Goal: Transaction & Acquisition: Download file/media

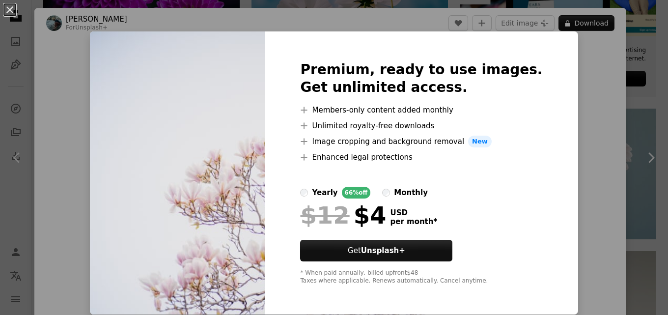
scroll to position [295, 0]
click at [229, 65] on img at bounding box center [177, 172] width 175 height 283
click at [141, 23] on div "An X shape Premium, ready to use images. Get unlimited access. A plus sign Memb…" at bounding box center [334, 157] width 668 height 315
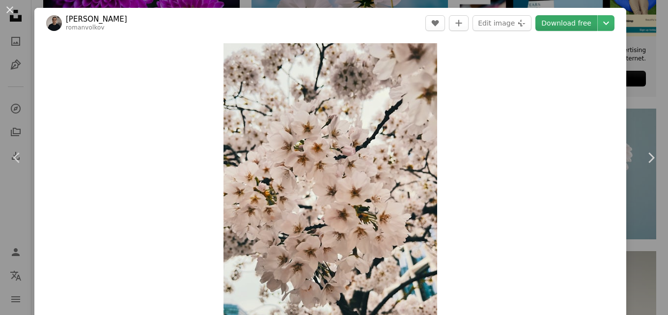
click at [542, 24] on link "Download free" at bounding box center [567, 23] width 62 height 16
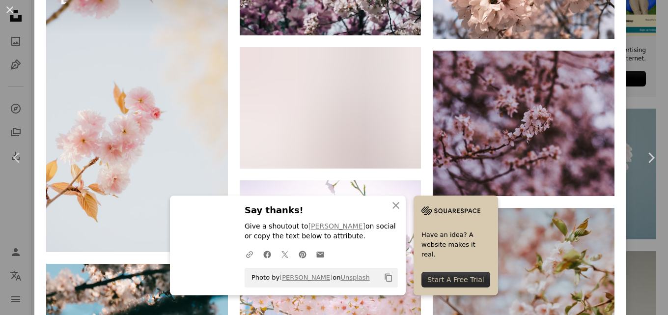
scroll to position [2212, 0]
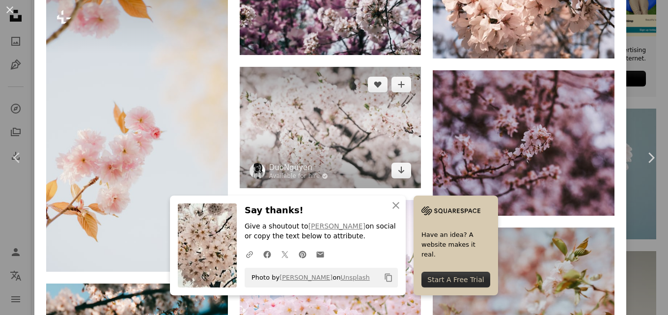
click at [367, 115] on img at bounding box center [331, 127] width 182 height 121
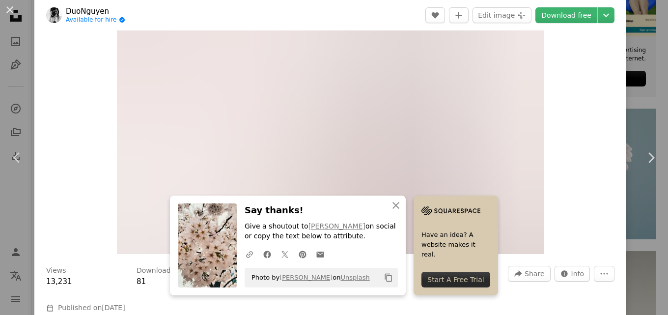
scroll to position [49, 0]
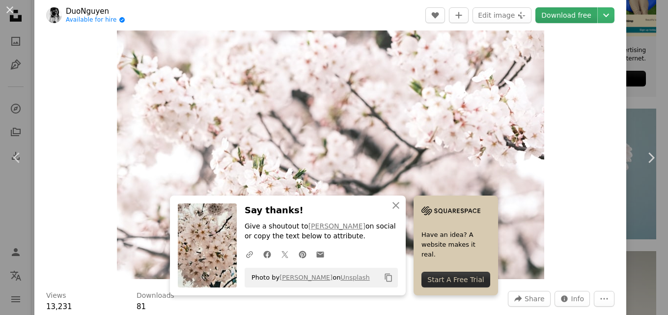
click at [554, 15] on link "Download free" at bounding box center [567, 15] width 62 height 16
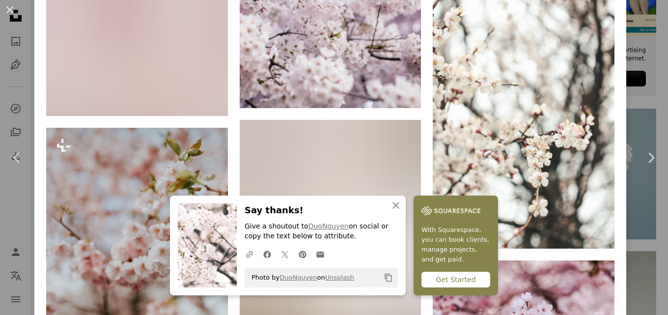
scroll to position [1229, 0]
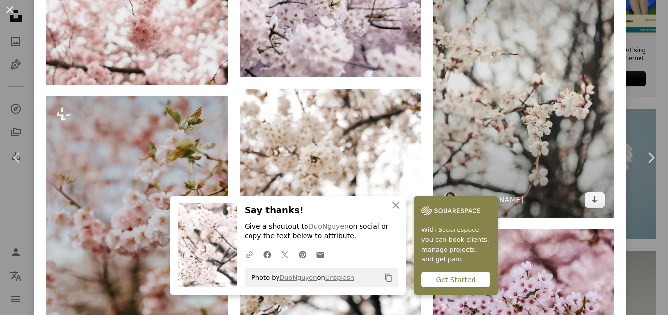
click at [533, 92] on img at bounding box center [524, 81] width 182 height 272
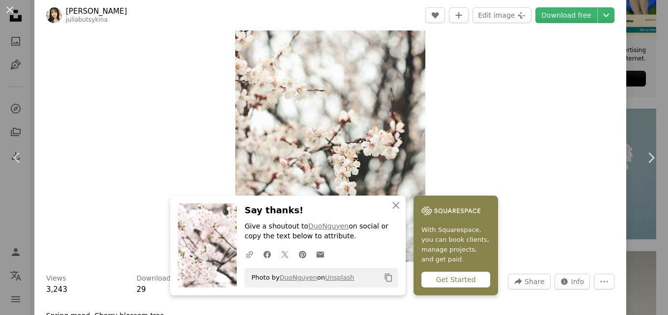
scroll to position [49, 0]
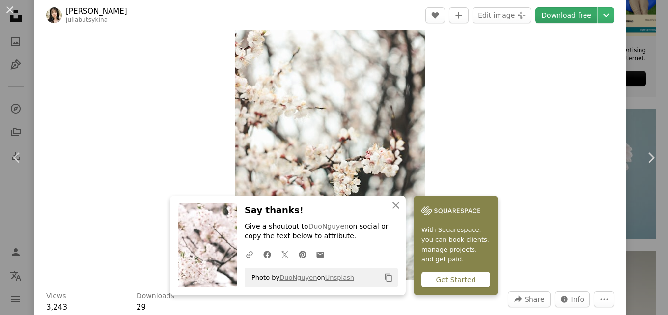
click at [553, 15] on link "Download free" at bounding box center [567, 15] width 62 height 16
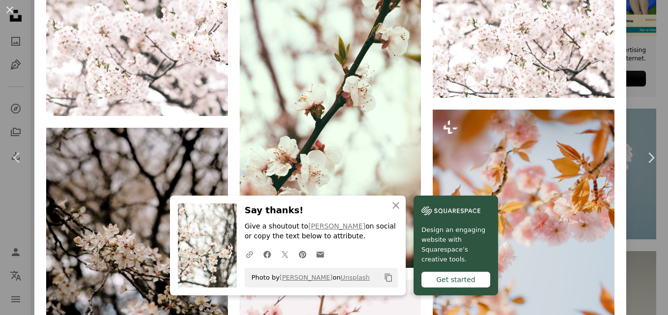
scroll to position [2114, 0]
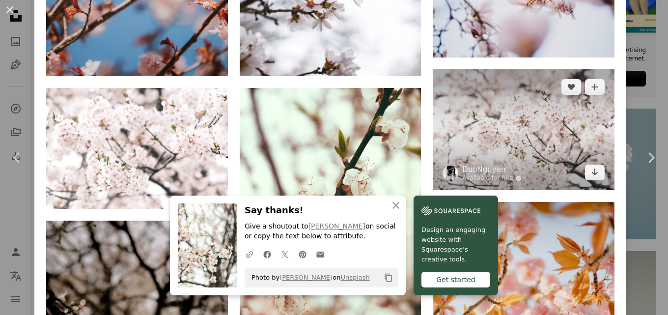
click at [532, 106] on img at bounding box center [524, 129] width 182 height 121
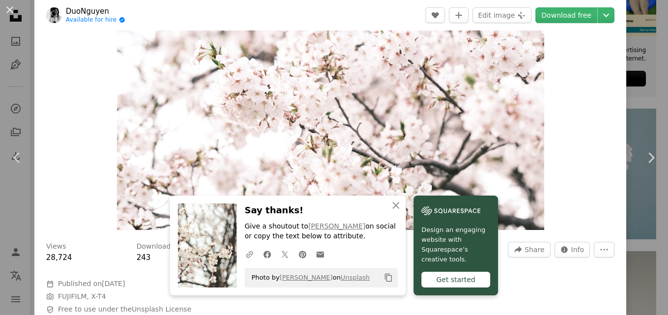
scroll to position [49, 0]
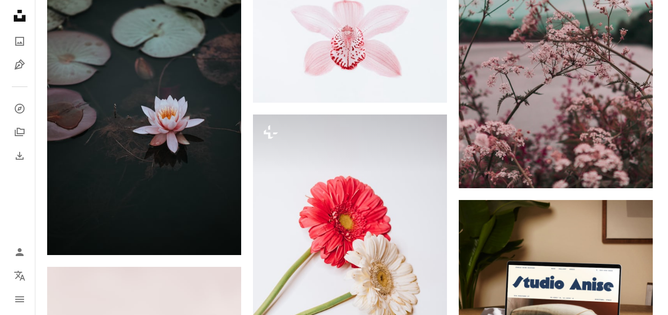
scroll to position [3932, 0]
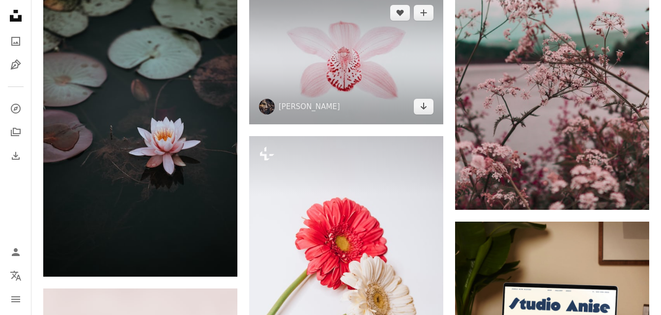
click at [356, 60] on img at bounding box center [346, 59] width 194 height 129
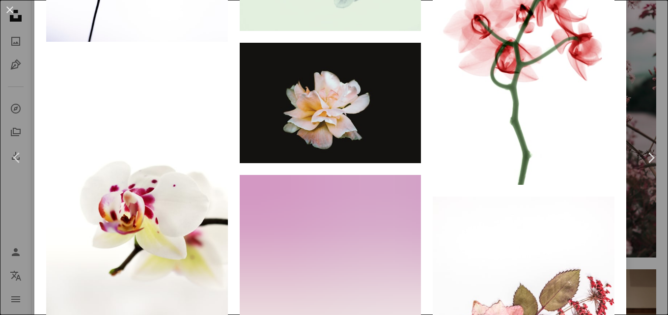
scroll to position [3033, 0]
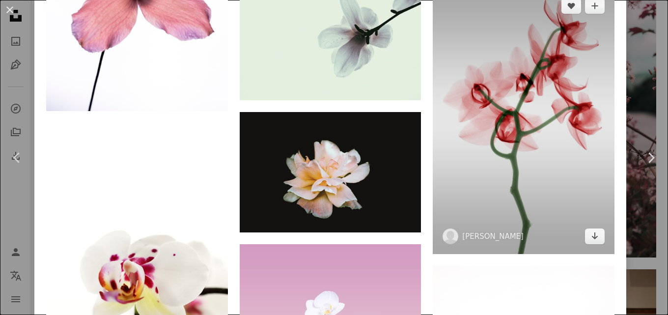
click at [516, 119] on img at bounding box center [524, 120] width 182 height 265
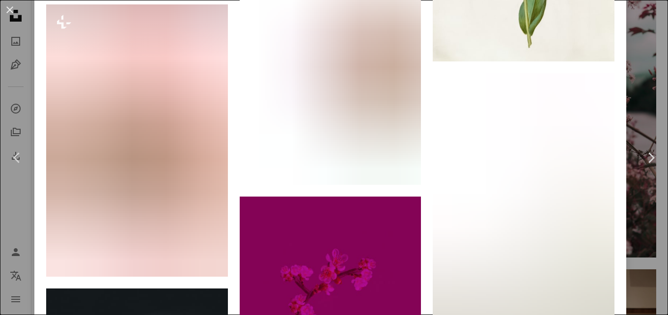
scroll to position [1951, 0]
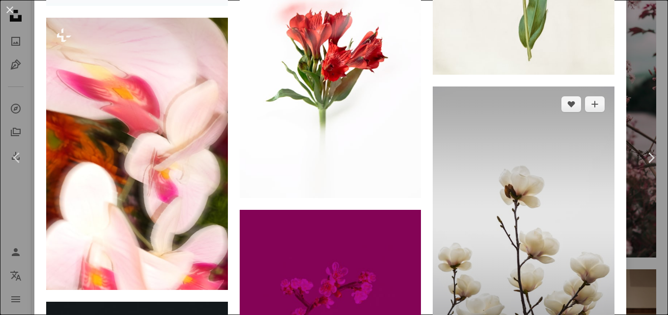
click at [559, 193] on img at bounding box center [524, 223] width 182 height 272
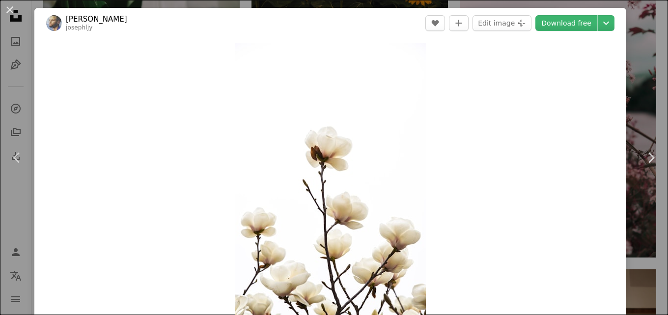
scroll to position [98, 0]
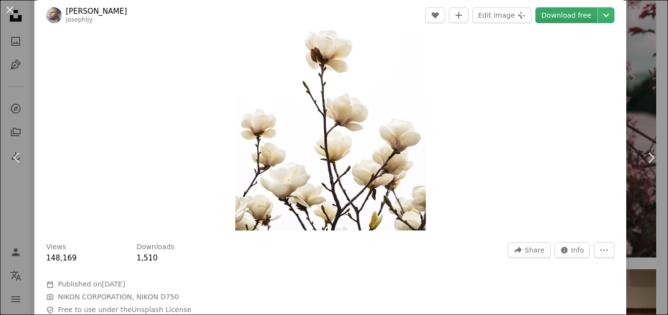
click at [555, 16] on link "Download free" at bounding box center [567, 15] width 62 height 16
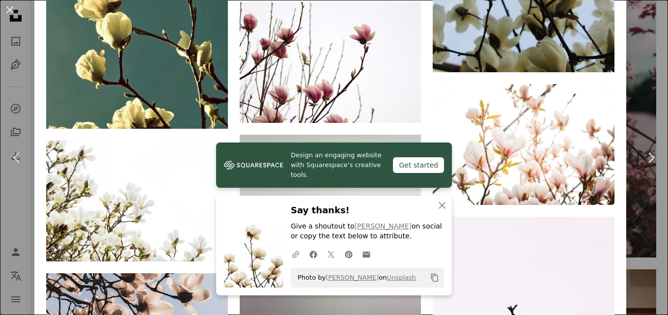
scroll to position [1769, 0]
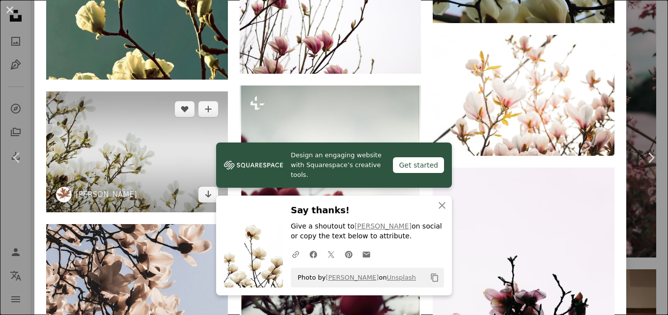
click at [93, 122] on img at bounding box center [137, 151] width 182 height 121
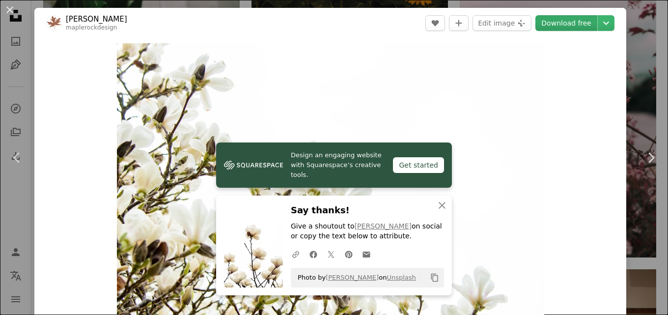
click at [556, 26] on link "Download free" at bounding box center [567, 23] width 62 height 16
